Goal: Information Seeking & Learning: Learn about a topic

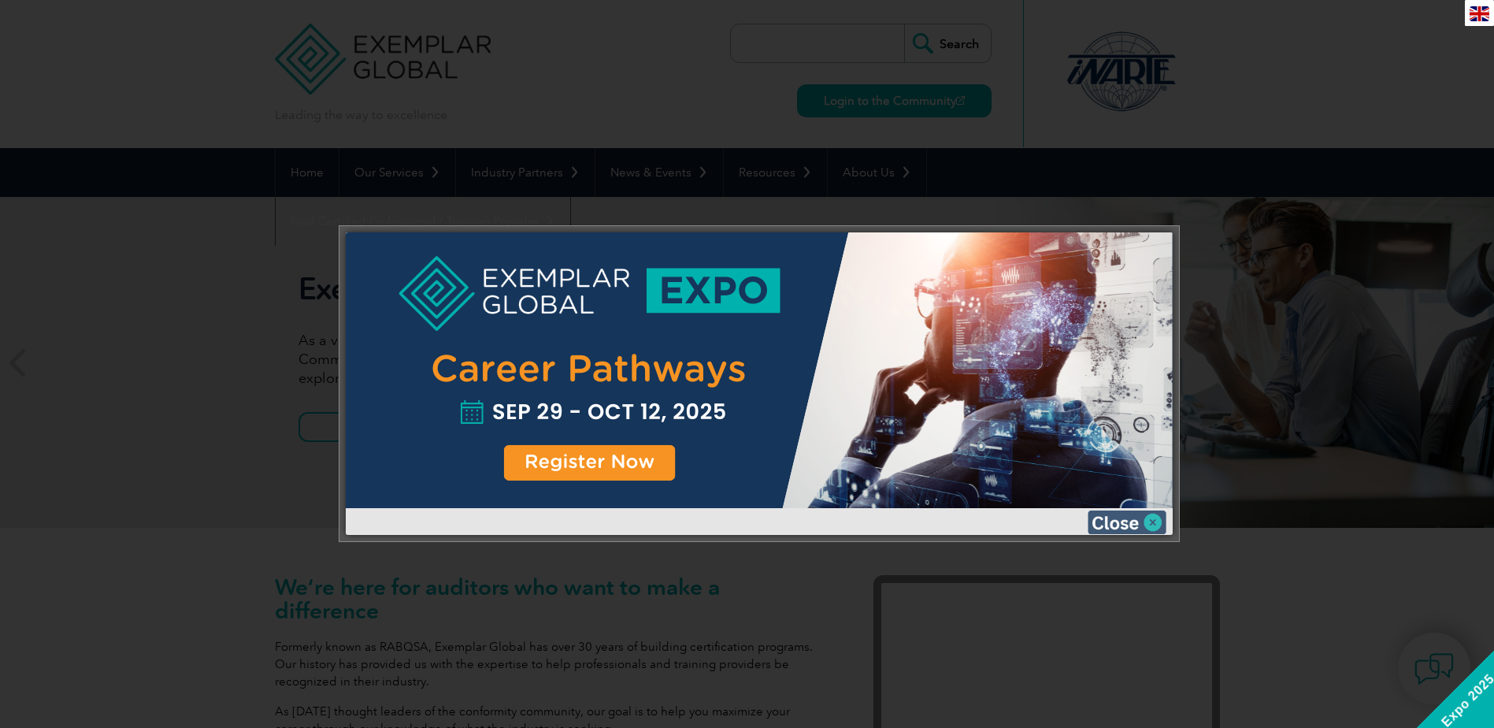
click at [1151, 517] on img at bounding box center [1127, 522] width 79 height 24
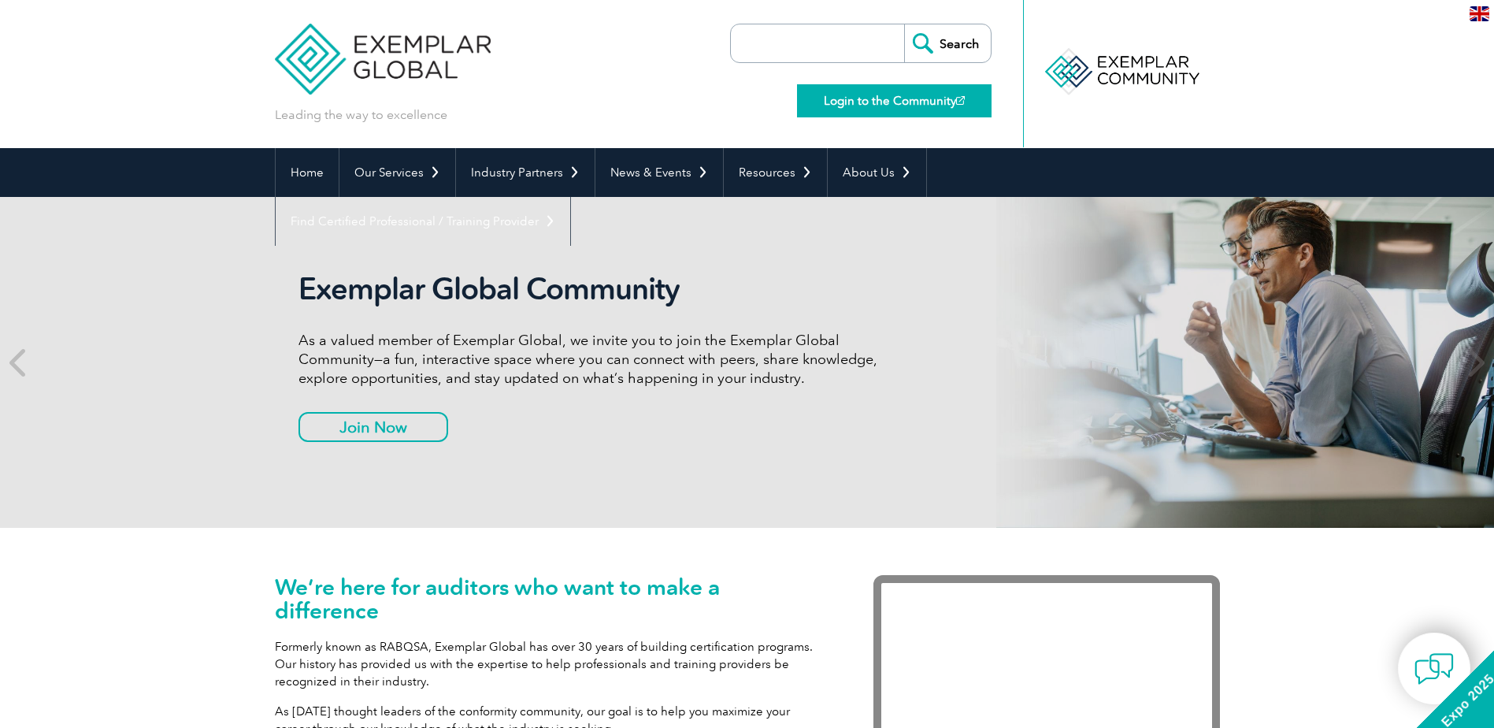
click at [877, 105] on link "Login to the Community" at bounding box center [894, 100] width 195 height 33
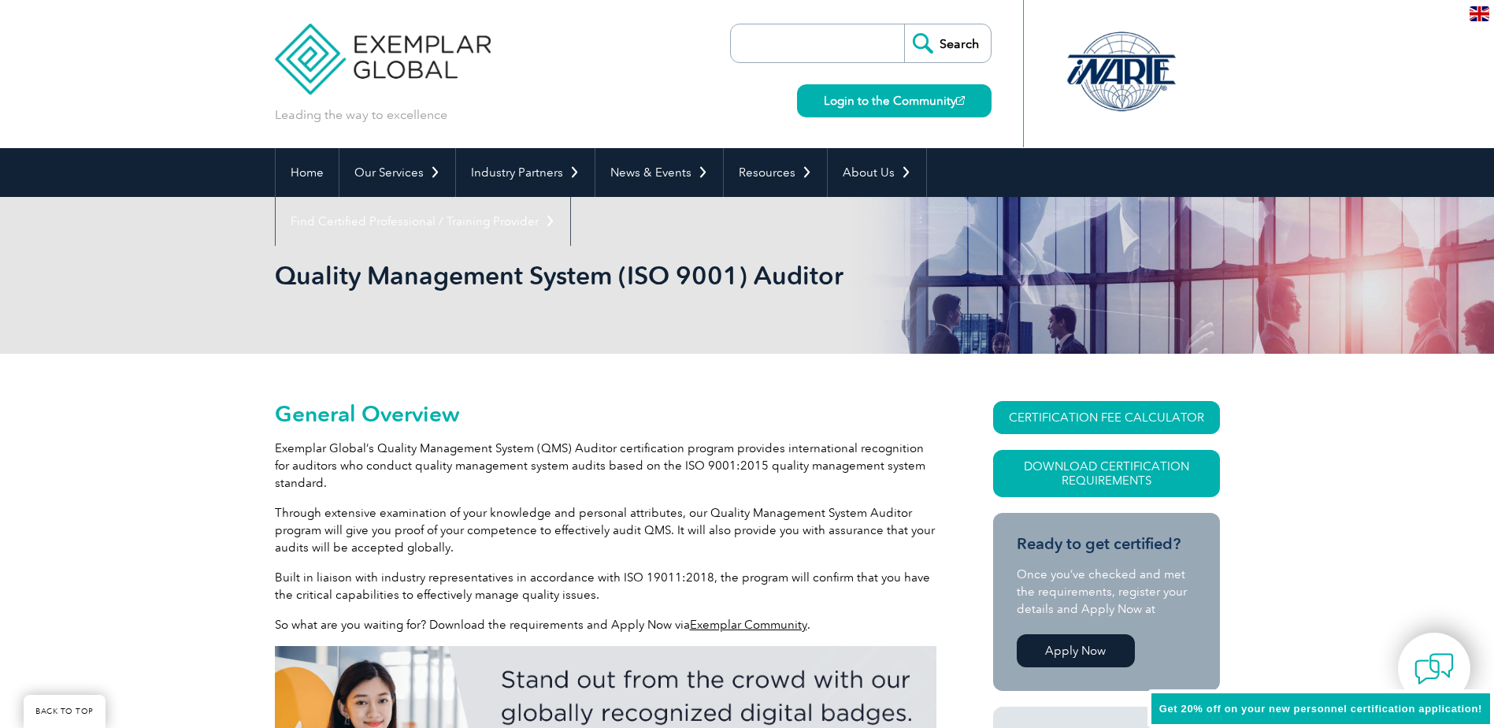
scroll to position [220, 0]
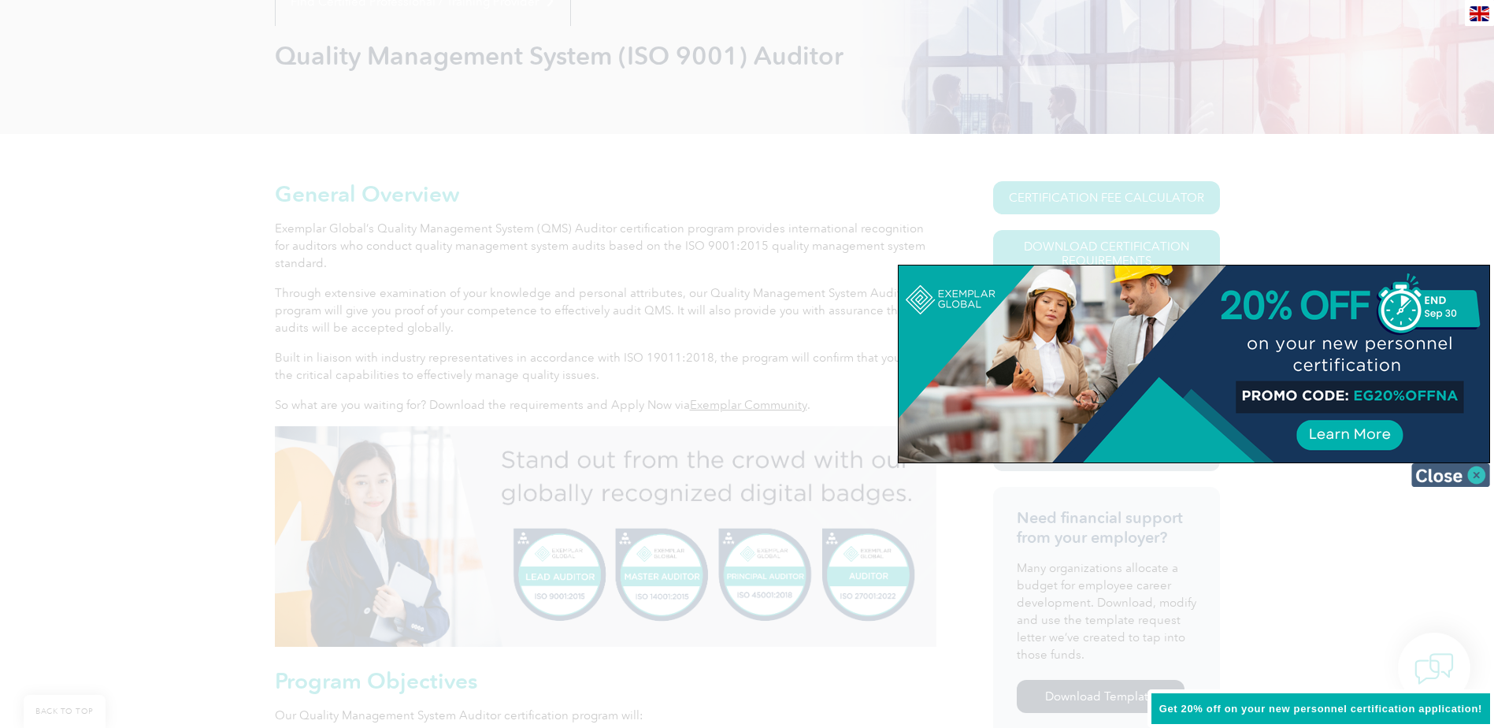
click at [1475, 476] on img at bounding box center [1450, 475] width 79 height 24
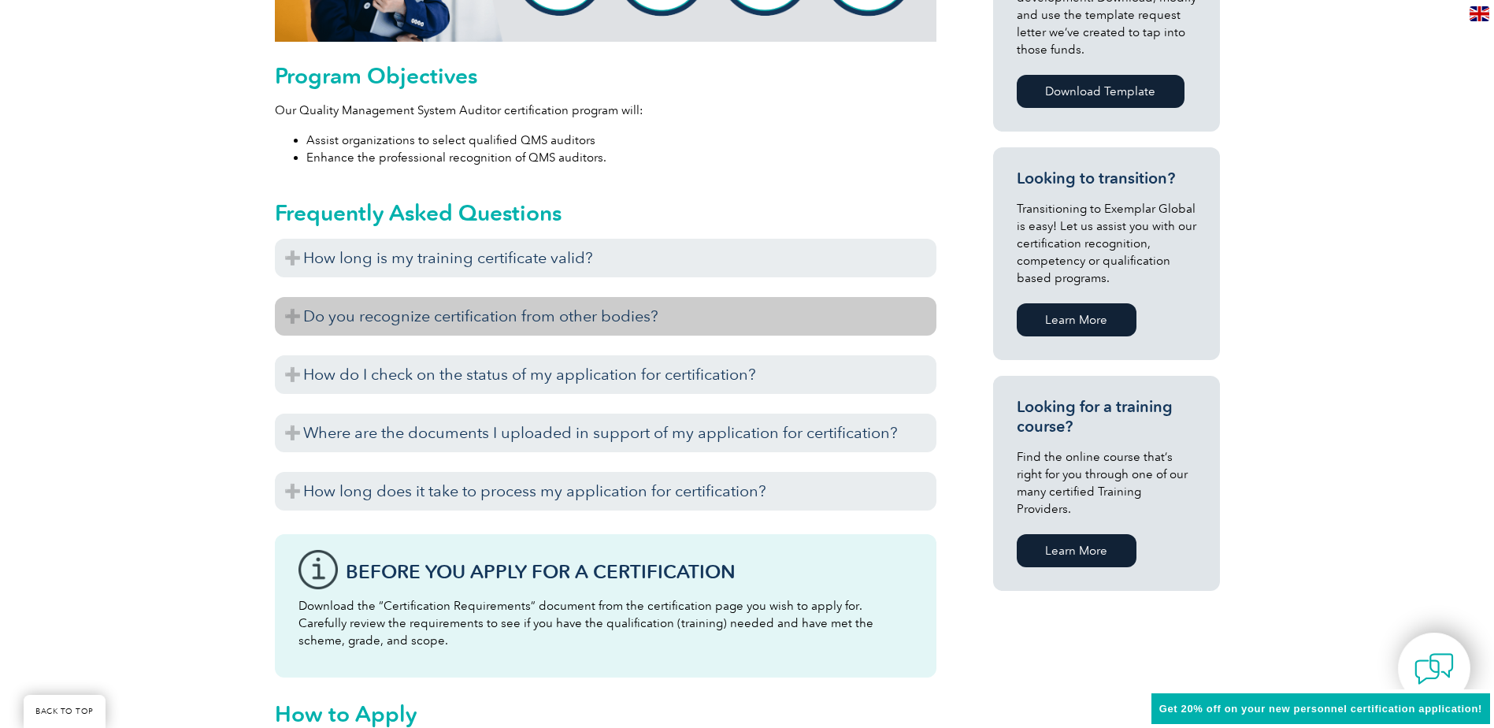
scroll to position [850, 0]
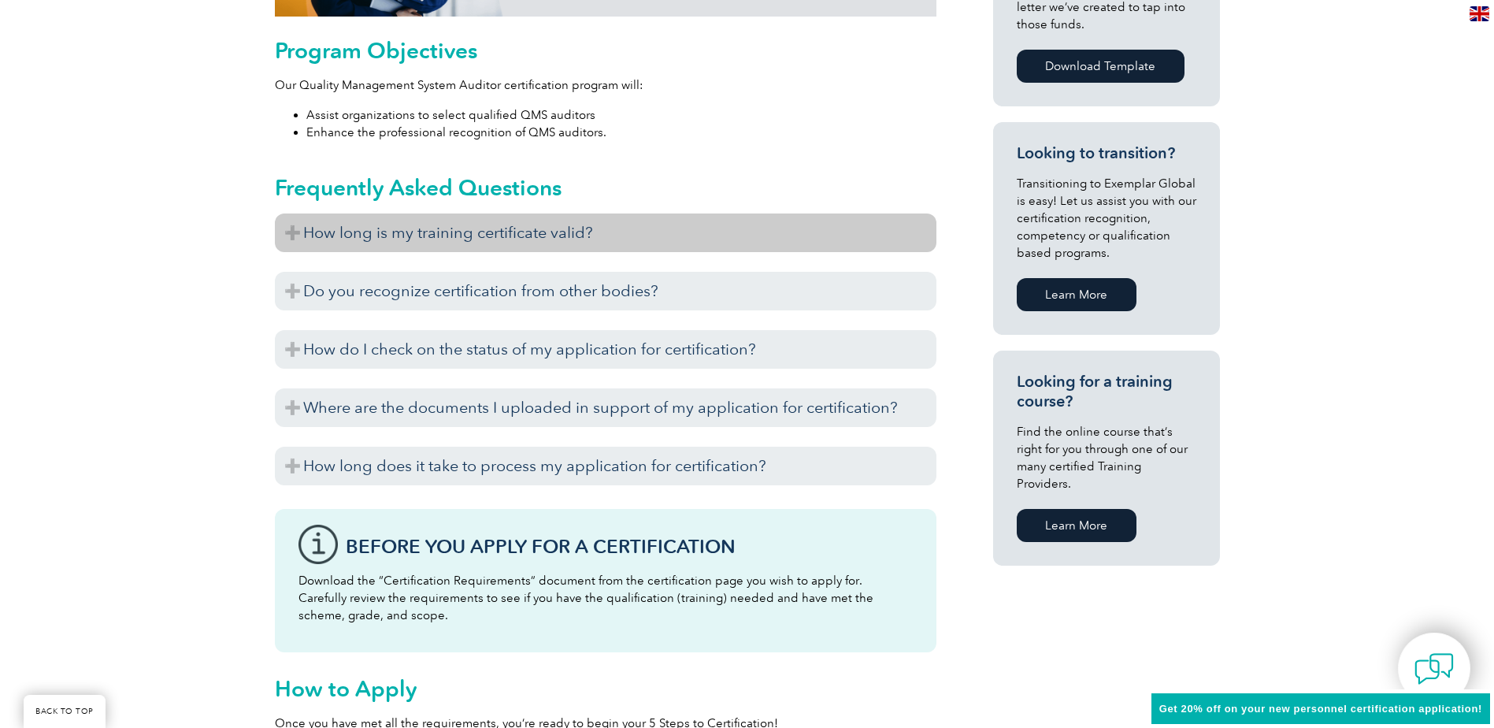
click at [294, 231] on h3 "How long is my training certificate valid?" at bounding box center [606, 232] width 662 height 39
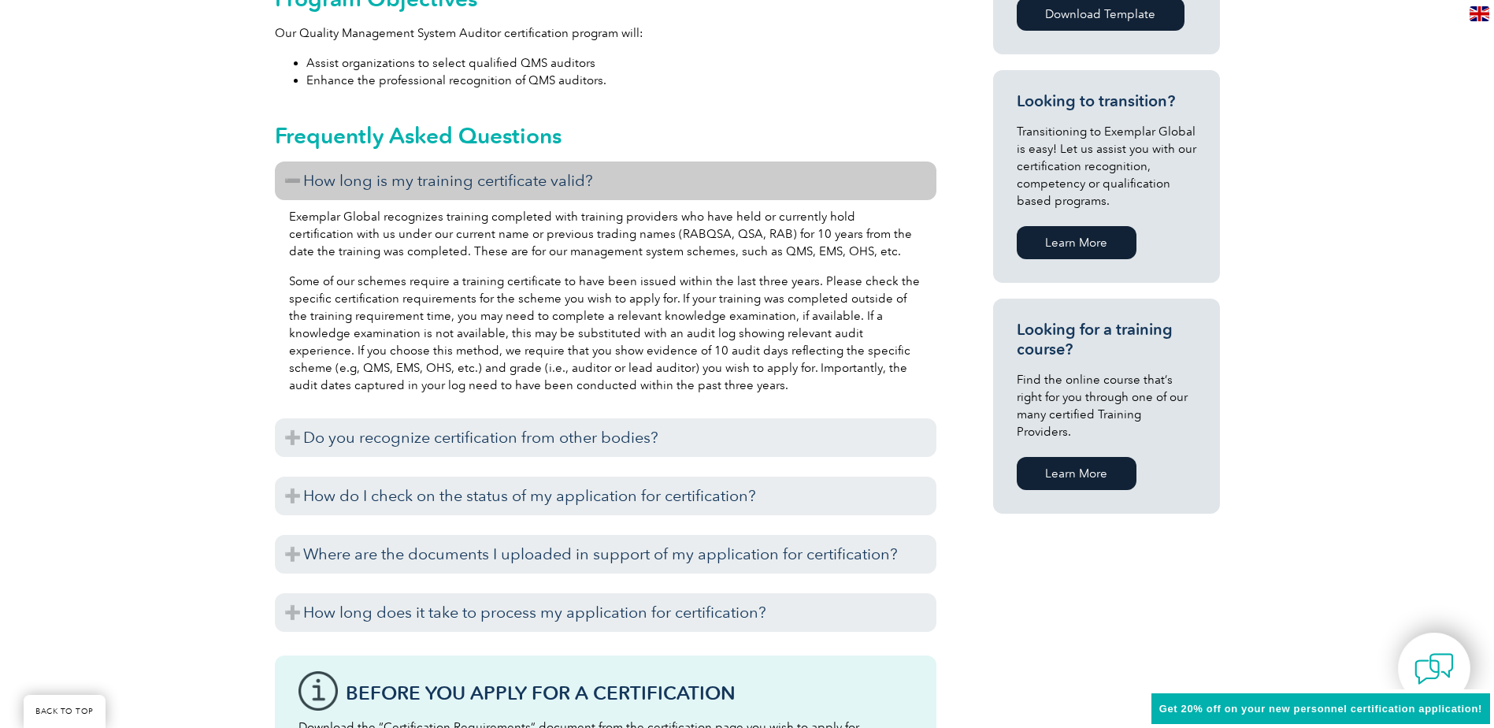
scroll to position [1007, 0]
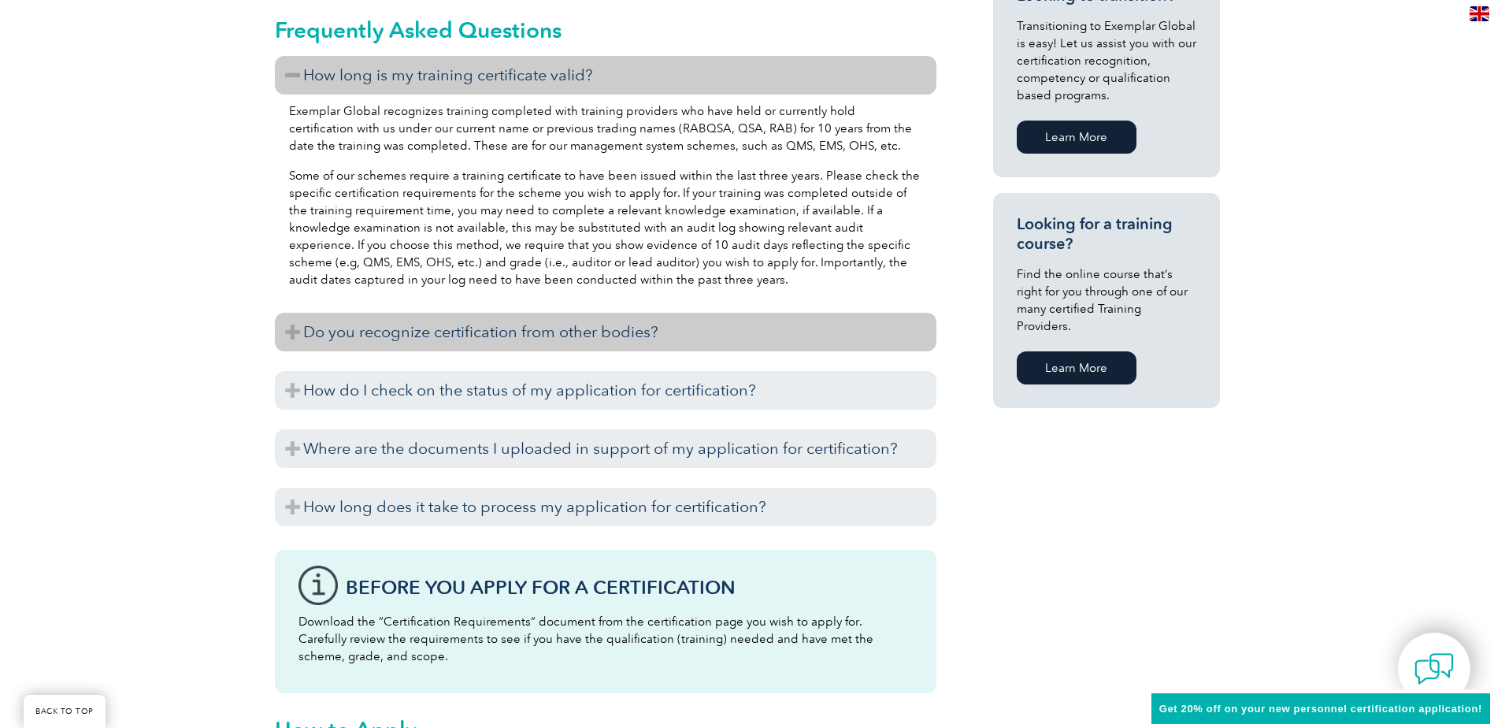
click at [287, 331] on h3 "Do you recognize certification from other bodies?" at bounding box center [606, 332] width 662 height 39
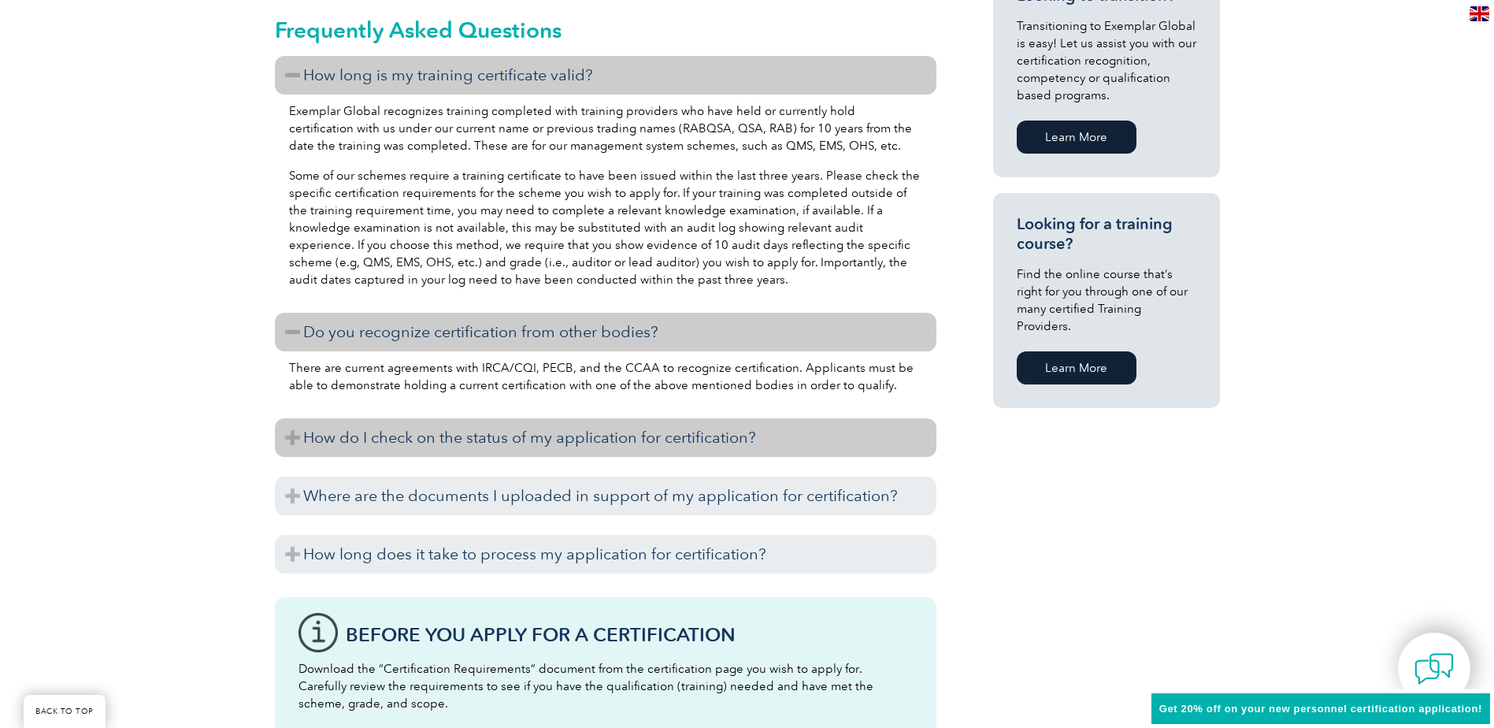
click at [287, 434] on h3 "How do I check on the status of my application for certification?" at bounding box center [606, 437] width 662 height 39
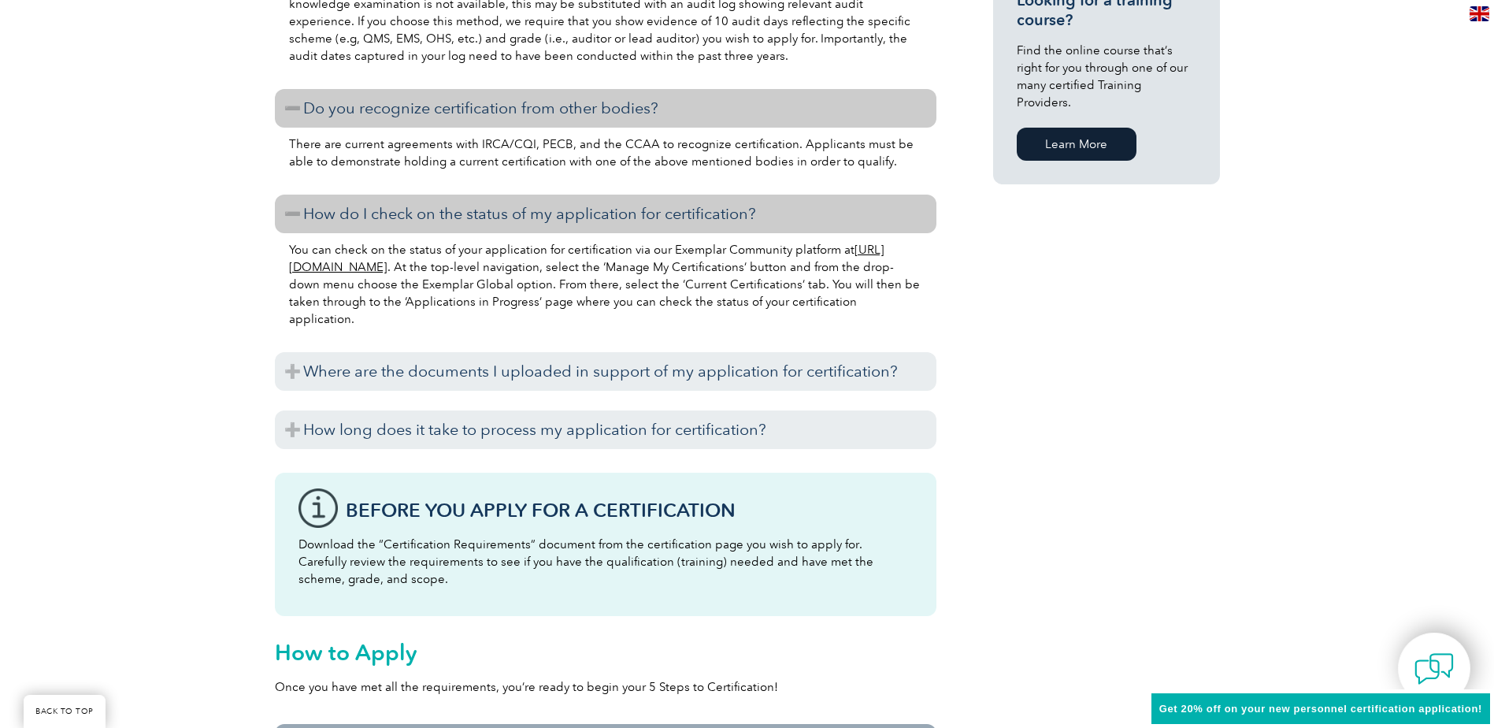
scroll to position [1244, 0]
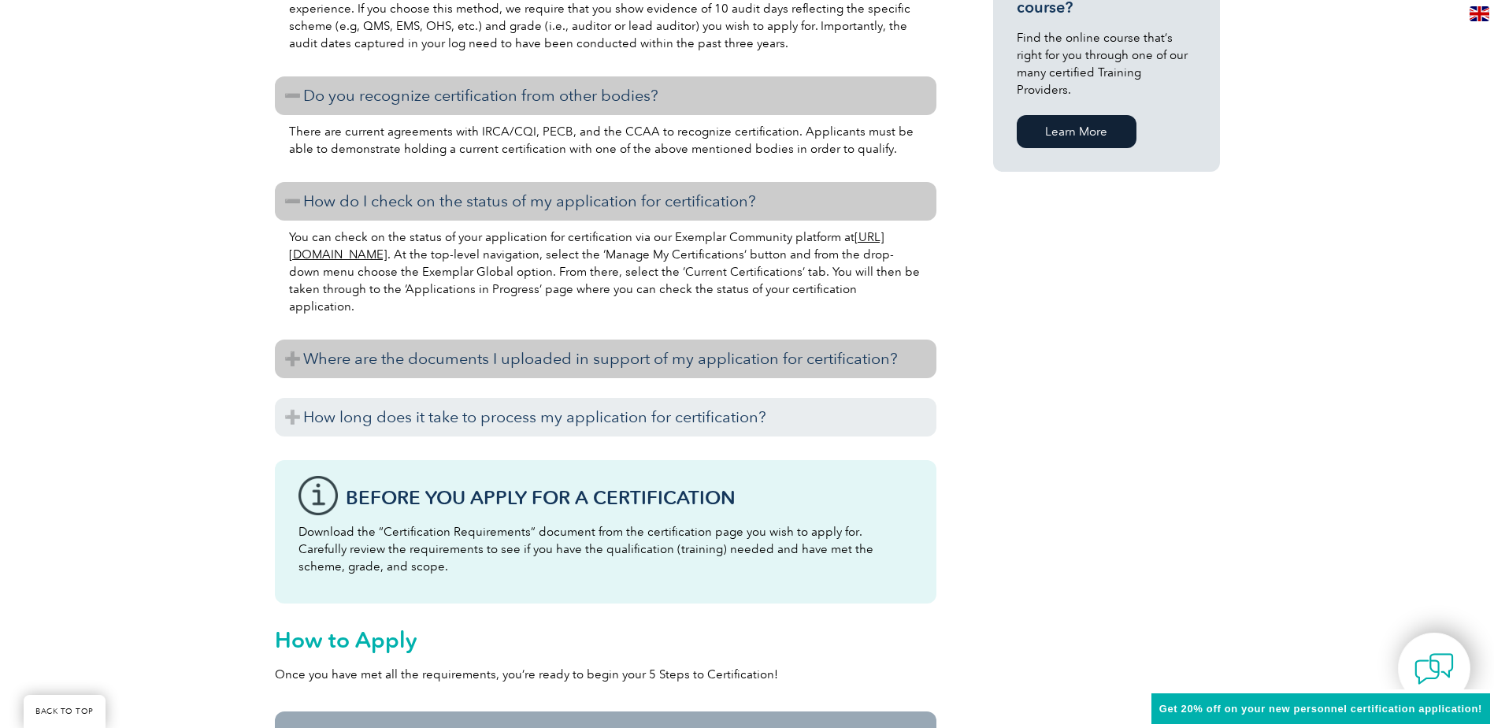
click at [292, 359] on h3 "Where are the documents I uploaded in support of my application for certificati…" at bounding box center [606, 358] width 662 height 39
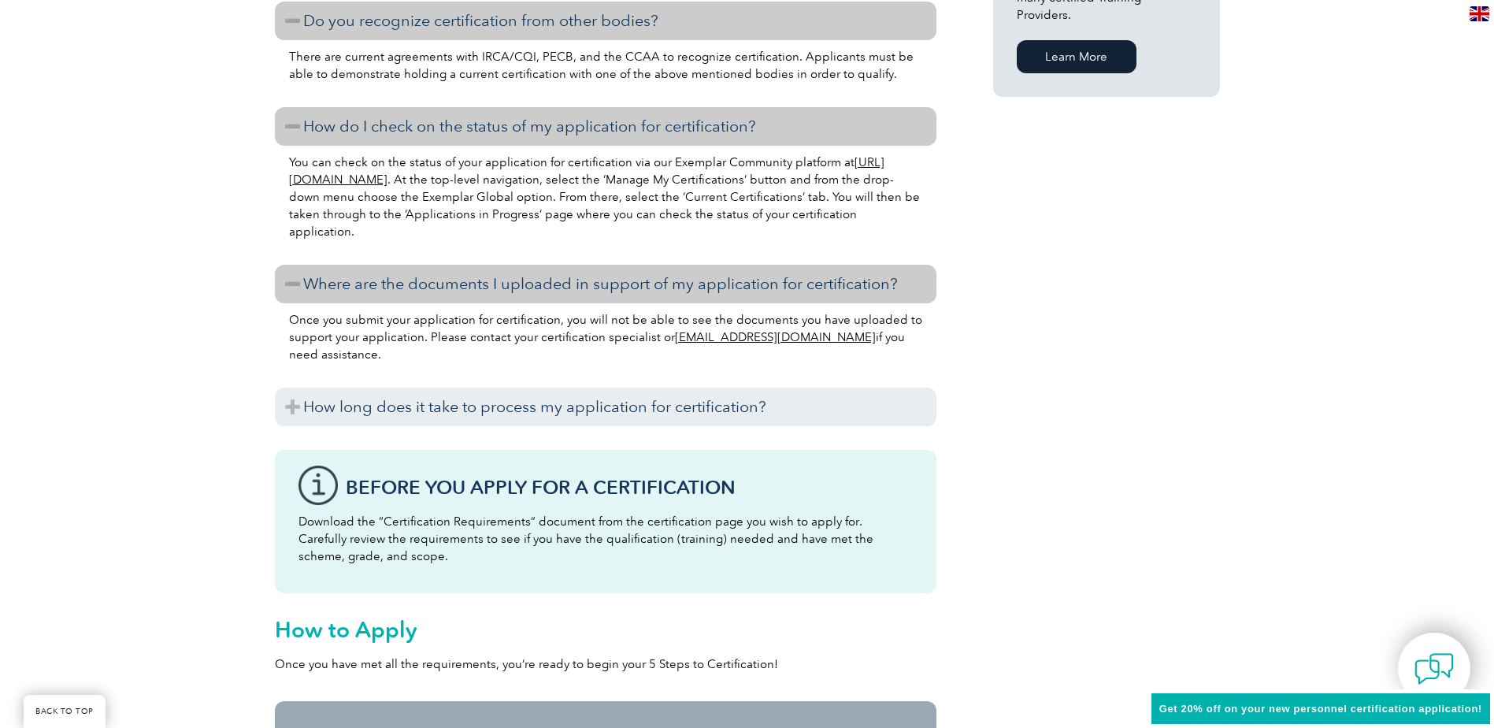
scroll to position [1322, 0]
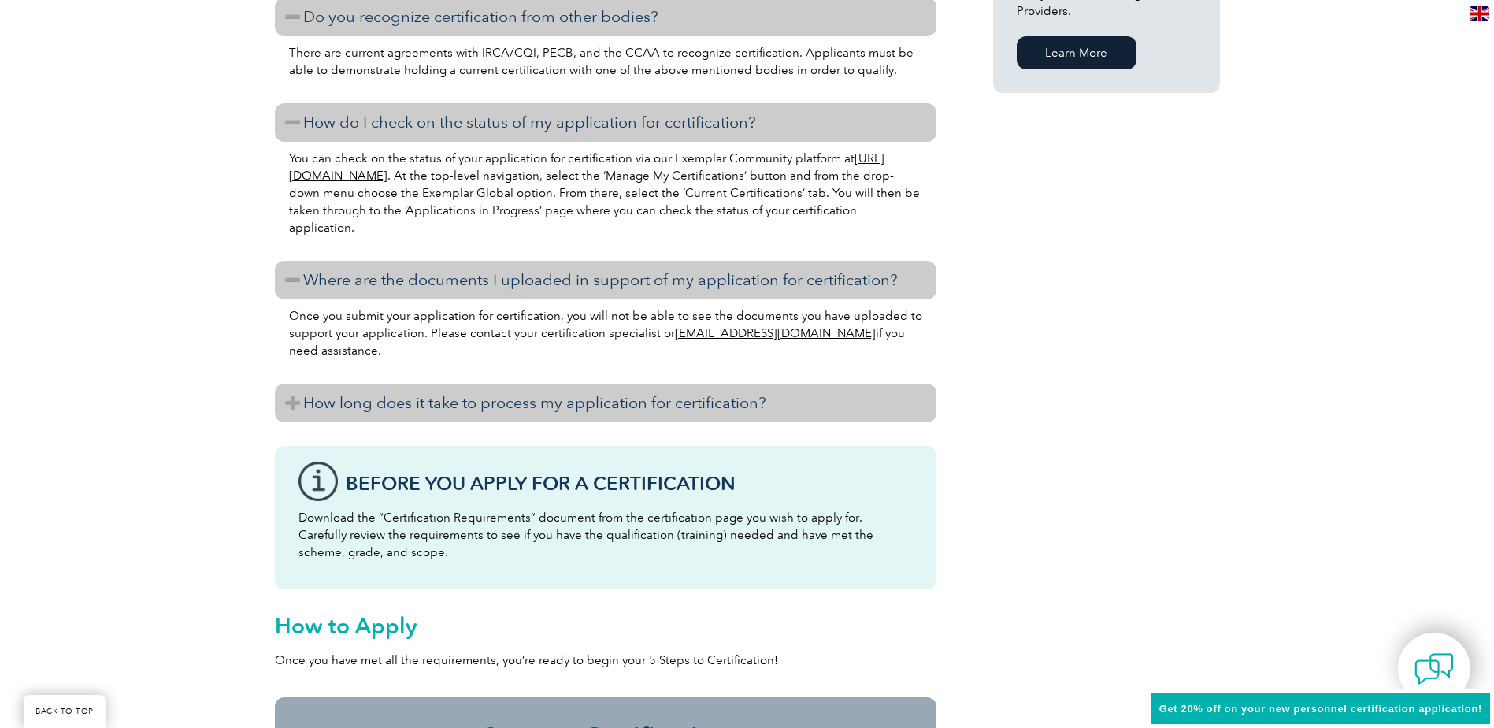
click at [291, 402] on h3 "How long does it take to process my application for certification?" at bounding box center [606, 403] width 662 height 39
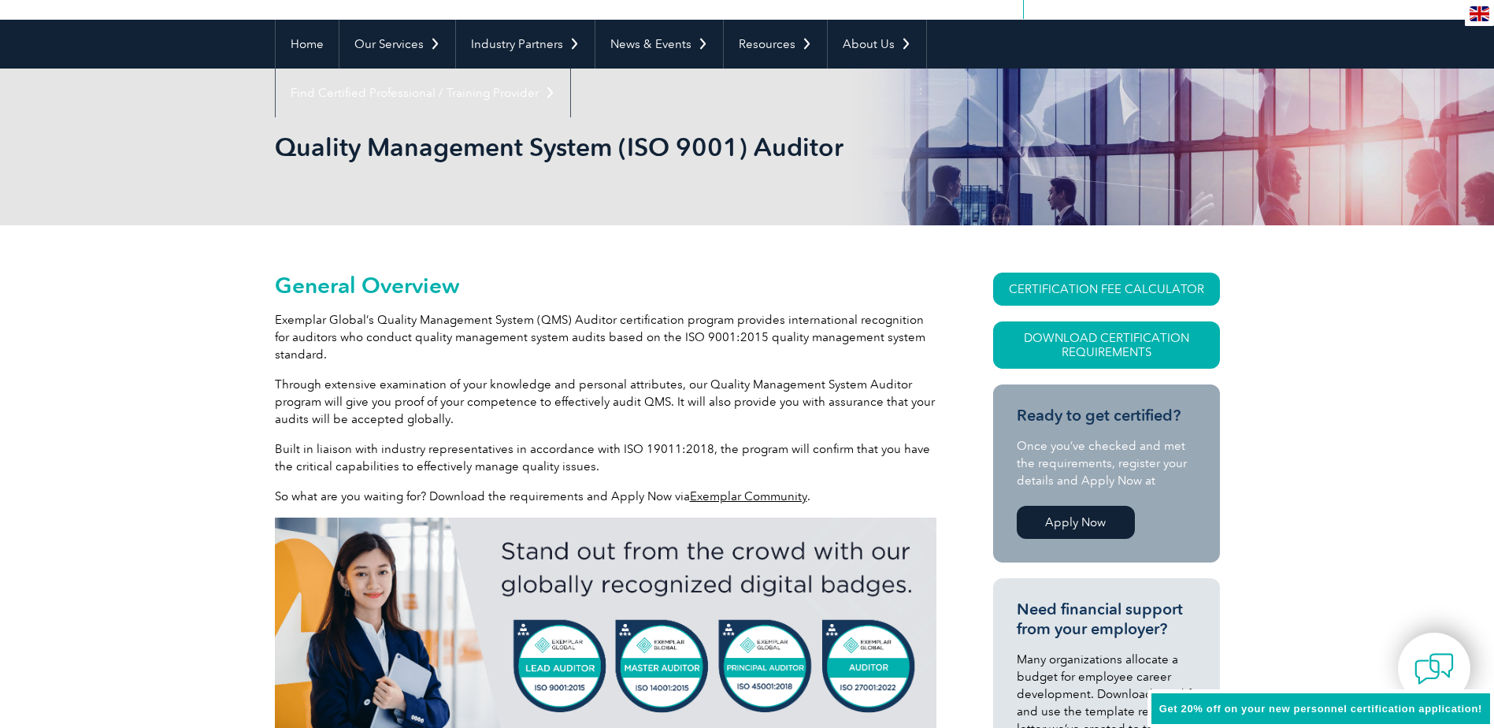
scroll to position [0, 0]
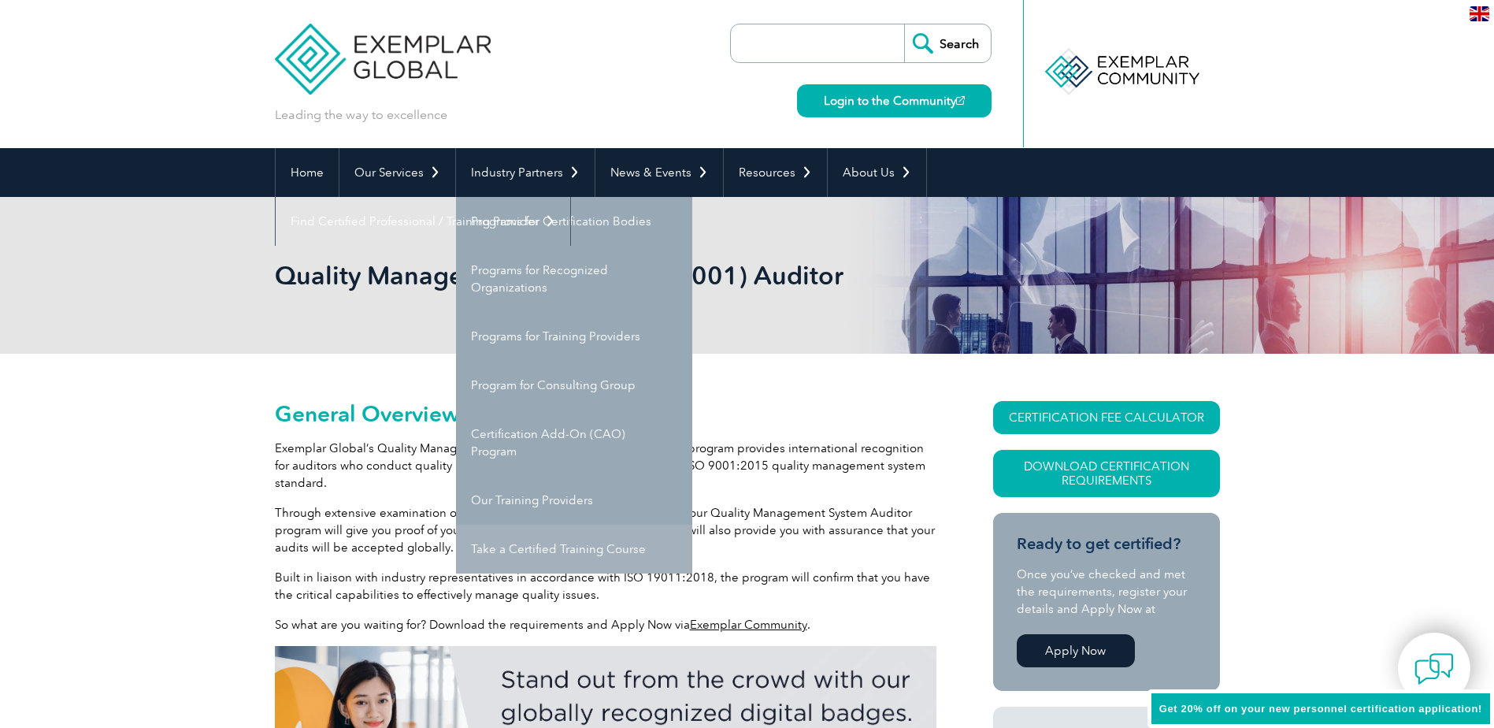
click at [533, 547] on link "Take a Certified Training Course" at bounding box center [574, 549] width 236 height 49
